Goal: Task Accomplishment & Management: Manage account settings

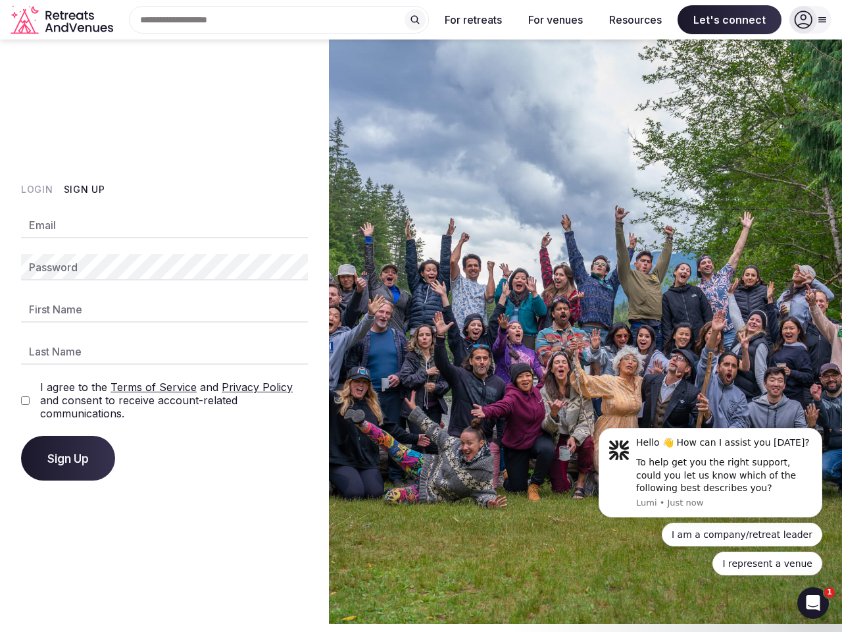
click at [421, 312] on img at bounding box center [585, 331] width 513 height 584
click at [279, 20] on div "Search Popular Destinations [GEOGRAPHIC_DATA], [GEOGRAPHIC_DATA] [GEOGRAPHIC_DA…" at bounding box center [273, 20] width 311 height 28
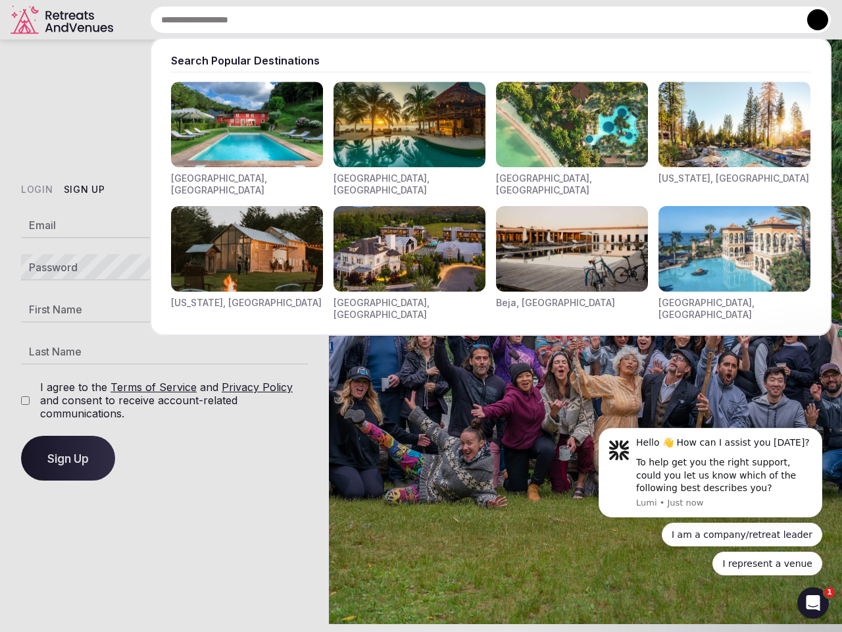
click at [415, 20] on input "text" at bounding box center [491, 20] width 682 height 28
click at [474, 20] on input "text" at bounding box center [491, 20] width 682 height 28
click at [555, 20] on input "text" at bounding box center [491, 20] width 682 height 28
click at [636, 20] on input "text" at bounding box center [491, 20] width 682 height 28
click at [730, 20] on input "text" at bounding box center [491, 20] width 682 height 28
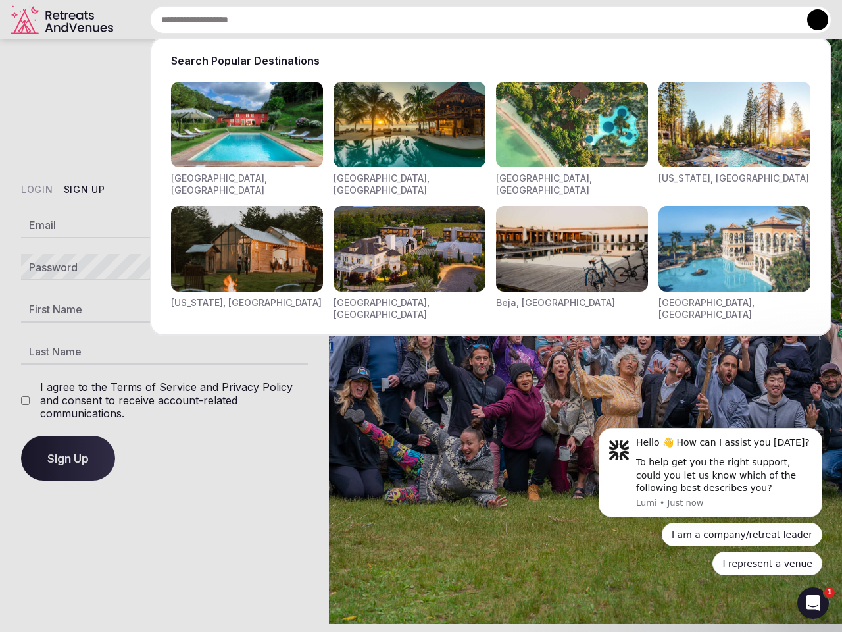
click at [811, 20] on button at bounding box center [817, 19] width 21 height 21
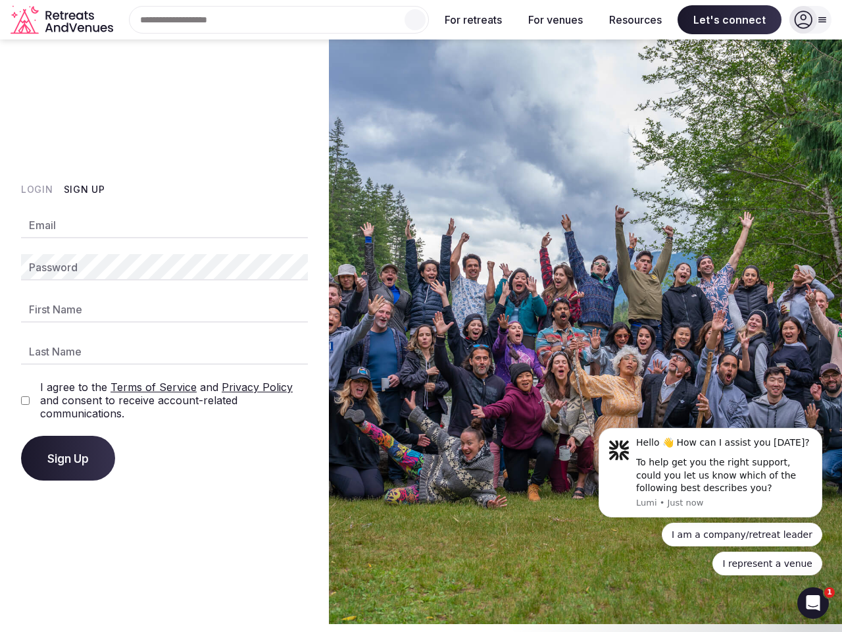
click at [37, 189] on button "Login" at bounding box center [37, 189] width 32 height 13
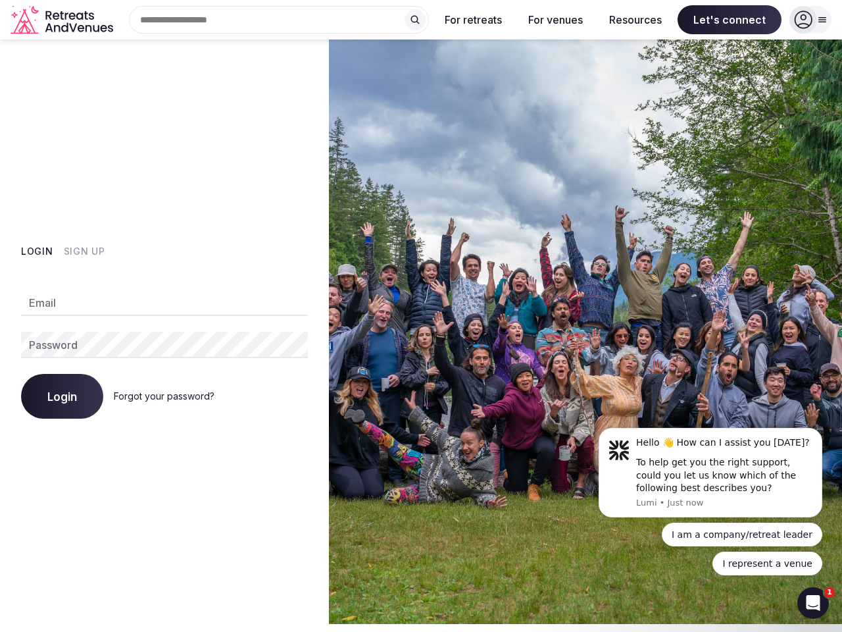
click at [84, 189] on div "Login Sign Up Email Password Login Forgot your password?" at bounding box center [164, 331] width 329 height 584
